Goal: Ask a question: Seek information or help from site administrators or community

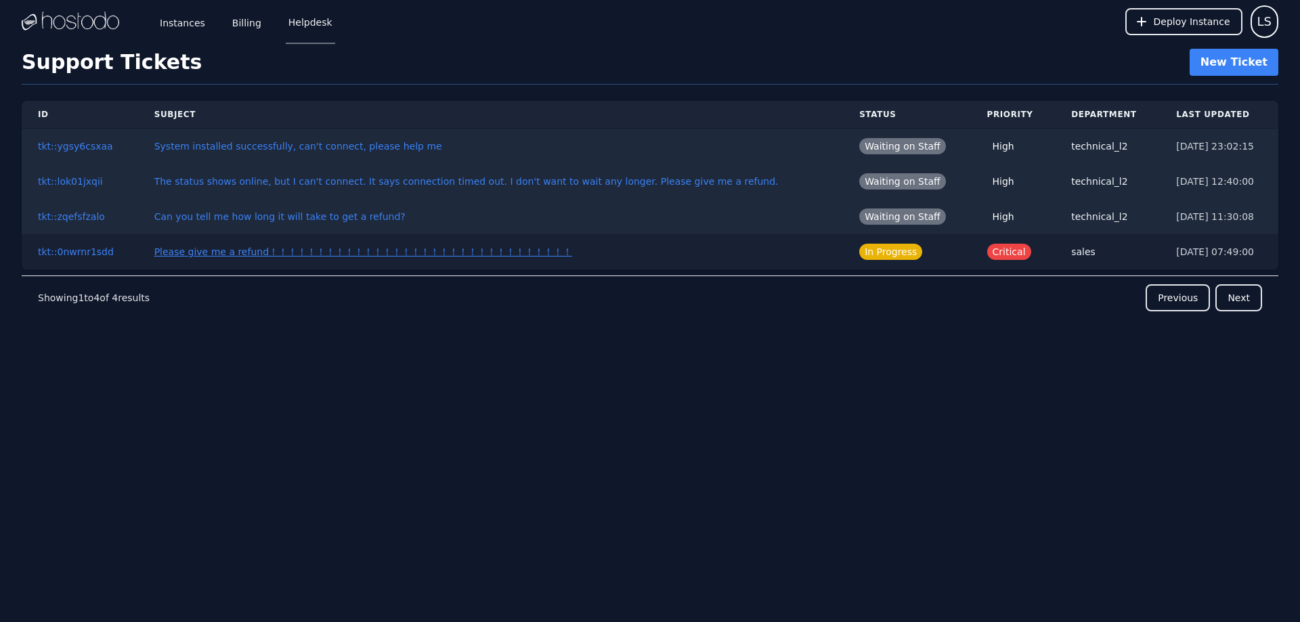
click at [447, 248] on link "Please give me a refund！！！！！！！！！！！！！！！！！！！！！！！！！！！！！！！！" at bounding box center [363, 251] width 418 height 11
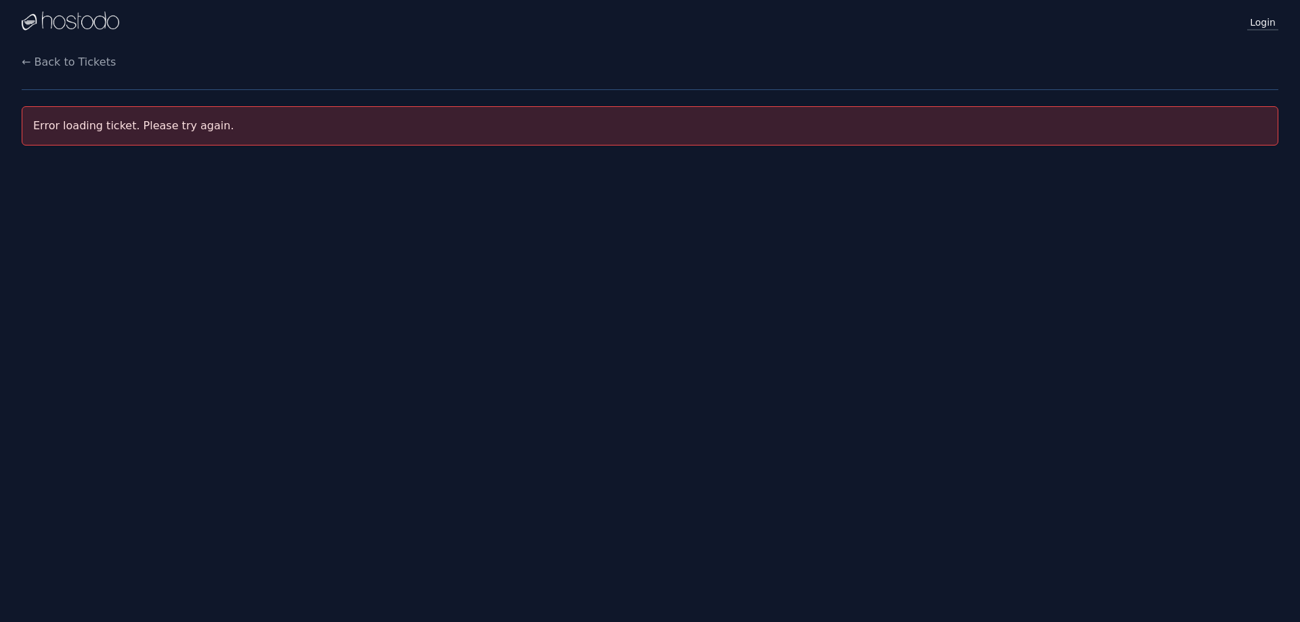
click at [1267, 25] on link "Login" at bounding box center [1262, 22] width 31 height 18
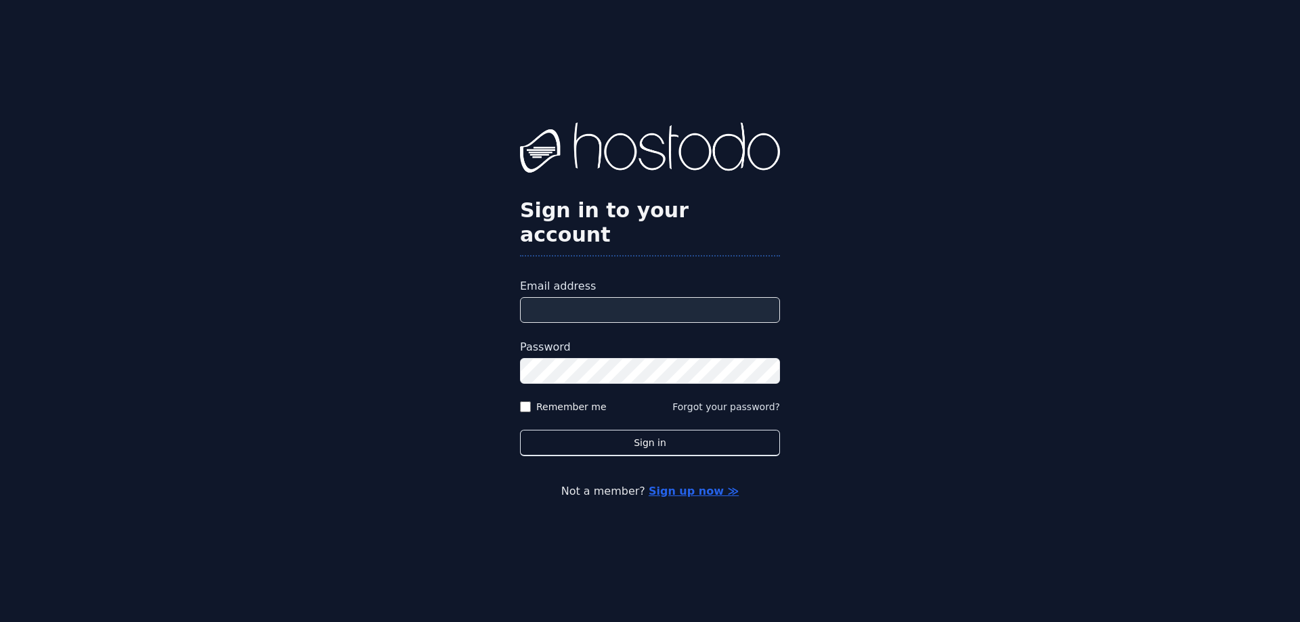
type input "**********"
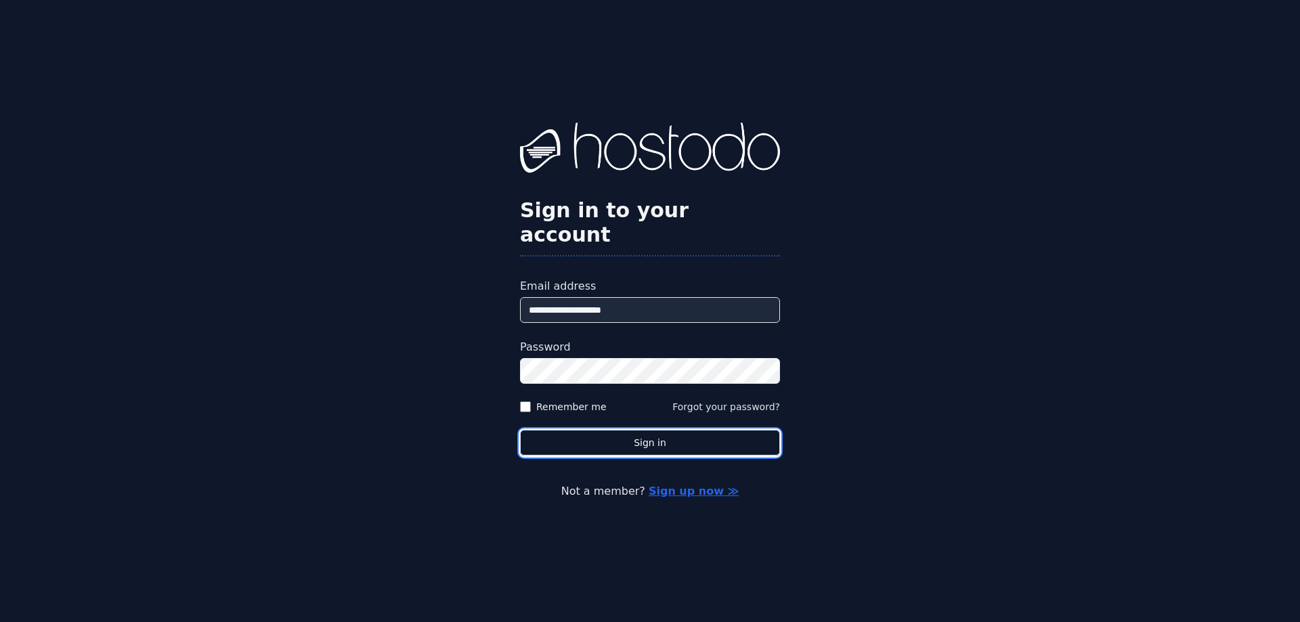
drag, startPoint x: 658, startPoint y: 434, endPoint x: 746, endPoint y: 463, distance: 92.7
click at [659, 433] on button "Sign in" at bounding box center [650, 443] width 260 height 26
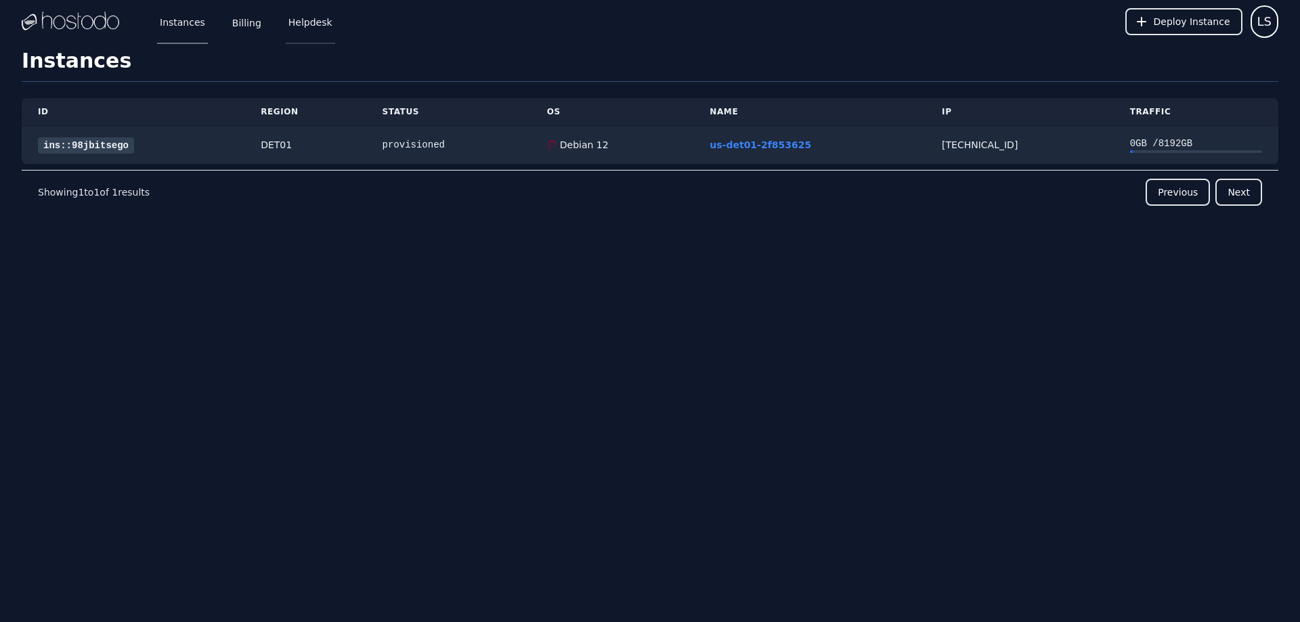
click at [299, 12] on link "Helpdesk" at bounding box center [310, 21] width 49 height 45
